Goal: Transaction & Acquisition: Purchase product/service

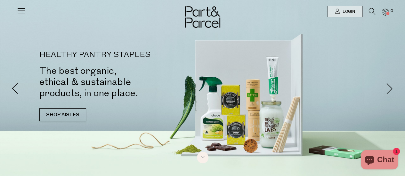
click at [373, 11] on icon at bounding box center [372, 11] width 7 height 7
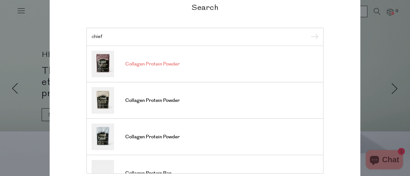
type input "chief"
click at [201, 62] on link "Collagen Protein Powder" at bounding box center [205, 64] width 227 height 27
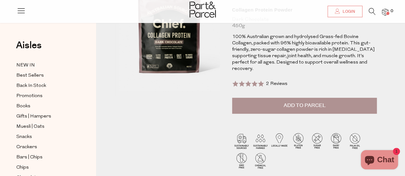
scroll to position [71, 0]
click at [310, 102] on button "Add to Parcel" at bounding box center [304, 106] width 145 height 16
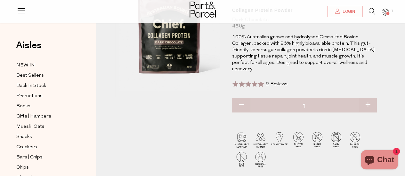
scroll to position [0, 0]
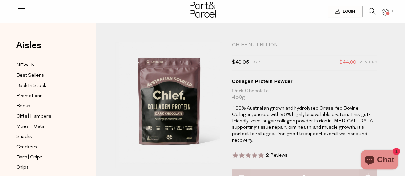
click at [204, 7] on img at bounding box center [203, 10] width 26 height 16
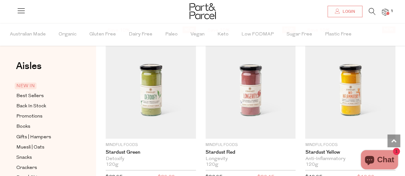
scroll to position [476, 0]
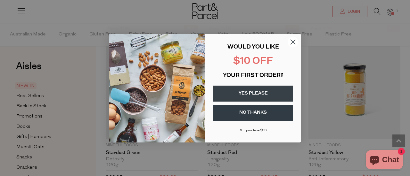
click at [292, 39] on circle "Close dialog" at bounding box center [293, 42] width 11 height 11
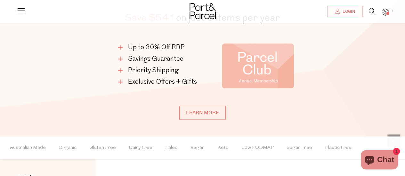
scroll to position [296, 0]
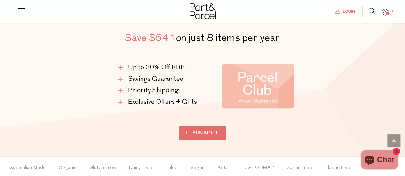
click at [205, 138] on link "Learn more" at bounding box center [202, 133] width 46 height 14
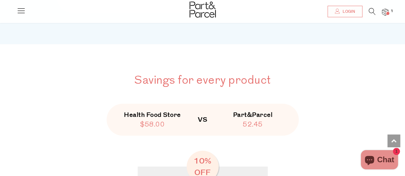
scroll to position [746, 0]
click at [384, 12] on img at bounding box center [385, 12] width 6 height 7
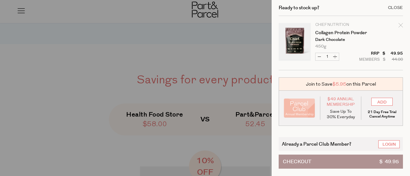
click at [393, 6] on div "Close" at bounding box center [395, 8] width 15 height 4
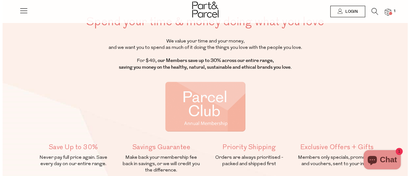
scroll to position [0, 0]
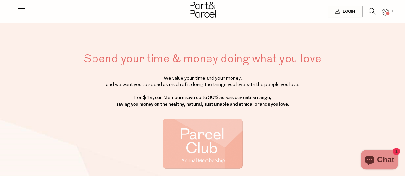
click at [28, 12] on div at bounding box center [202, 10] width 405 height 21
click at [18, 10] on icon at bounding box center [21, 10] width 9 height 9
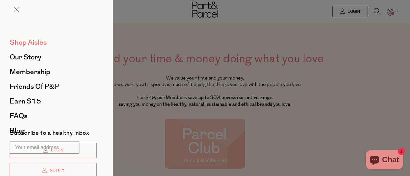
click at [33, 43] on span "Shop Aisles" at bounding box center [28, 42] width 37 height 10
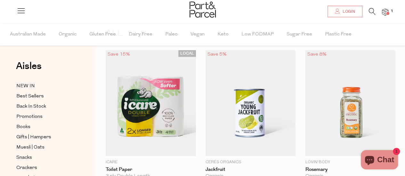
scroll to position [34, 0]
click at [38, 97] on span "Best Sellers" at bounding box center [30, 97] width 28 height 8
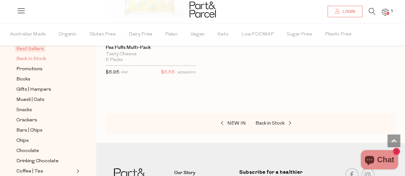
scroll to position [2283, 0]
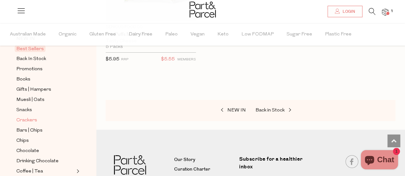
click at [33, 118] on span "Crackers" at bounding box center [26, 121] width 21 height 8
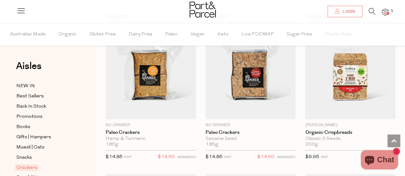
scroll to position [1362, 0]
drag, startPoint x: 240, startPoint y: 107, endPoint x: 400, endPoint y: 97, distance: 159.8
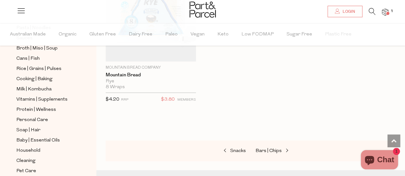
scroll to position [269, 0]
